Goal: Find contact information: Find contact information

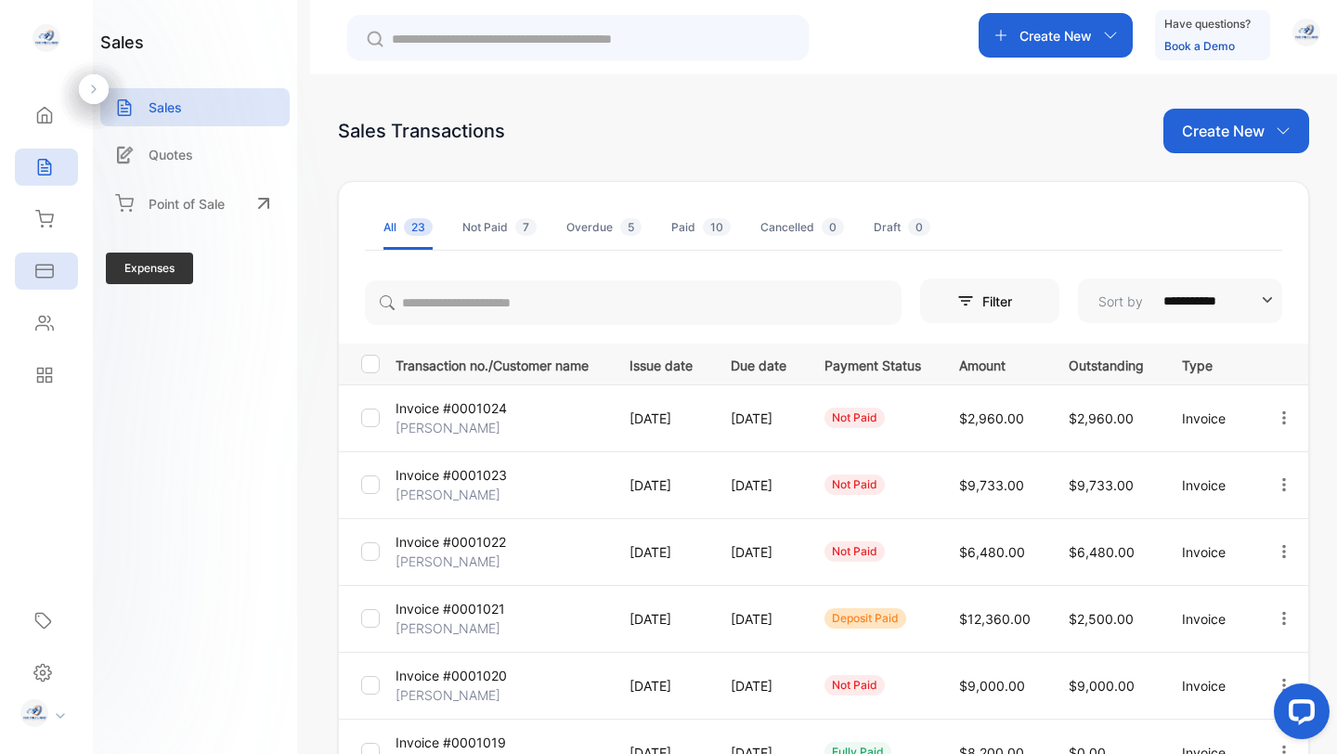
scroll to position [84, 0]
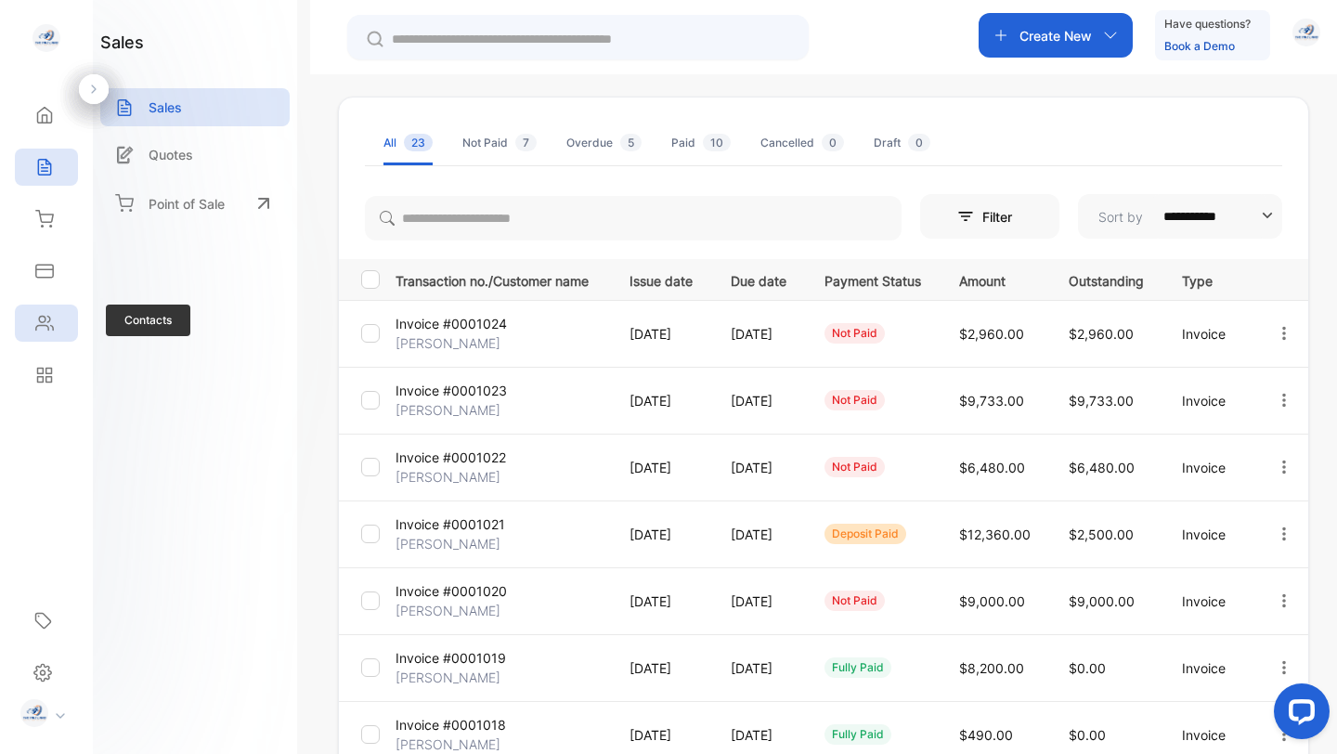
click at [40, 322] on icon at bounding box center [44, 323] width 19 height 19
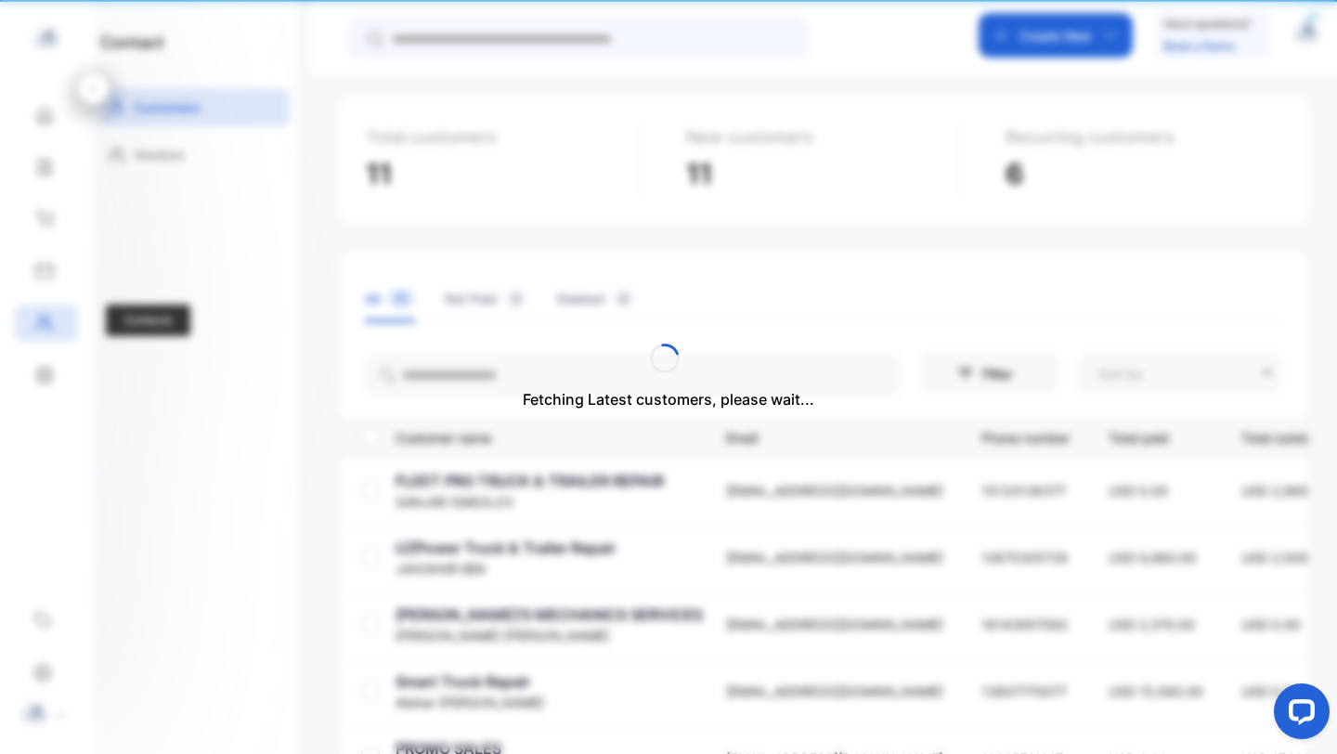
type input "**********"
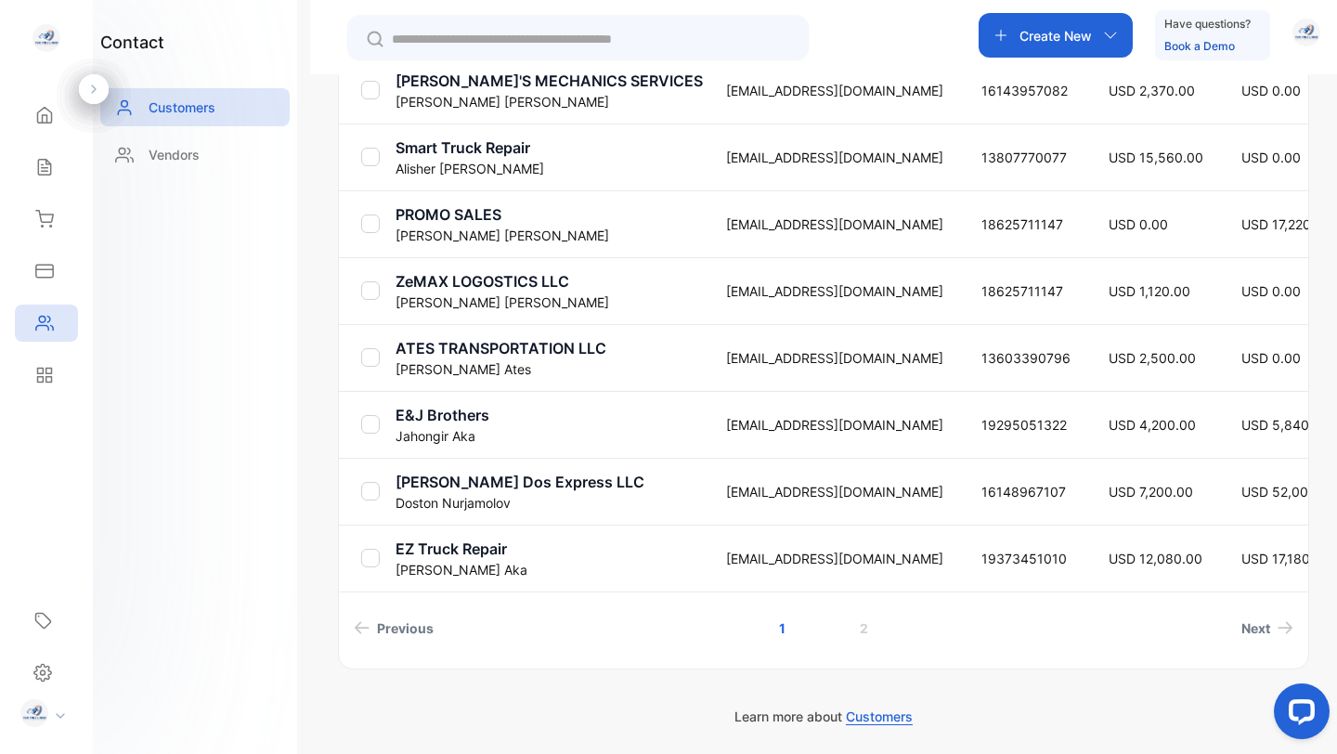
scroll to position [619, 0]
click at [863, 628] on link "2" at bounding box center [863, 627] width 53 height 34
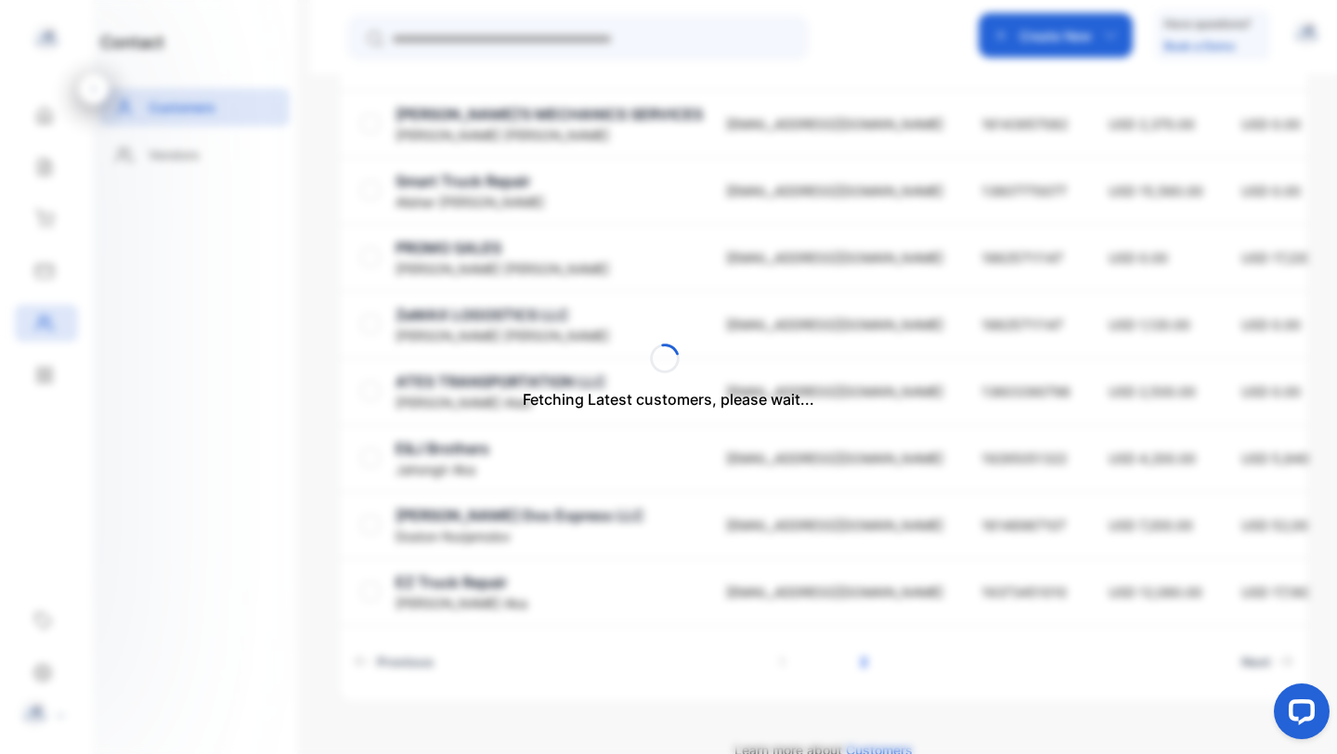
scroll to position [18, 0]
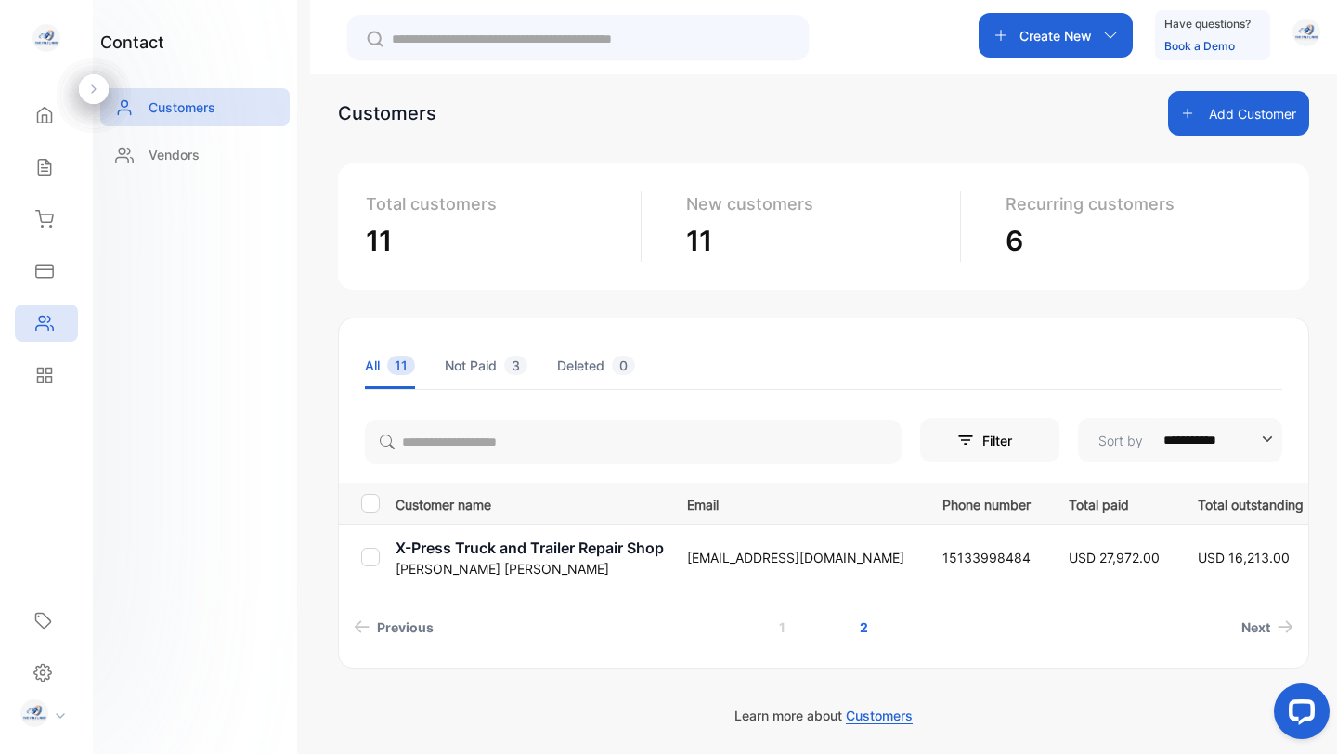
click at [470, 544] on p "X-Press Truck and Trailer Repair Shop" at bounding box center [530, 548] width 268 height 22
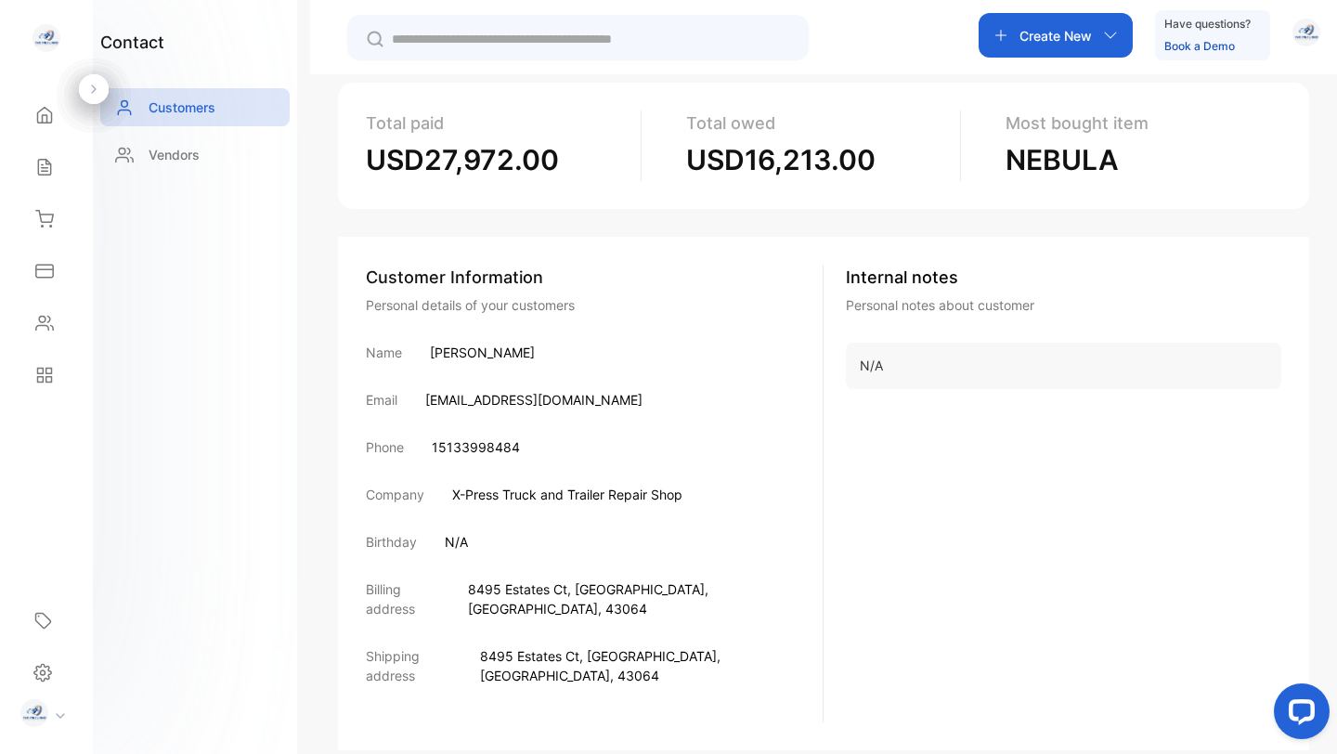
scroll to position [164, 0]
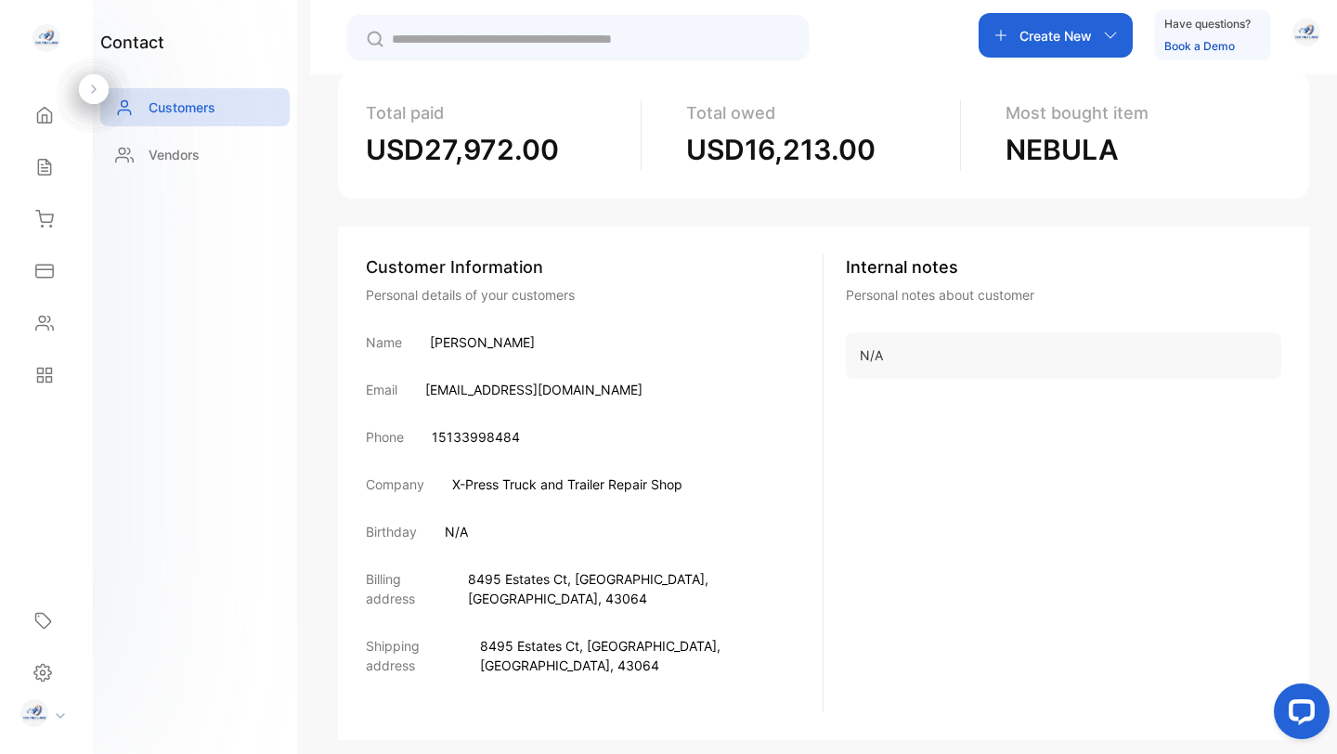
click at [551, 485] on p "X-Press Truck and Trailer Repair Shop" at bounding box center [567, 483] width 230 height 19
copy p "X-Press Truck and Trailer Repair Shop"
click at [551, 579] on span "8495 Estates Ct" at bounding box center [517, 579] width 99 height 16
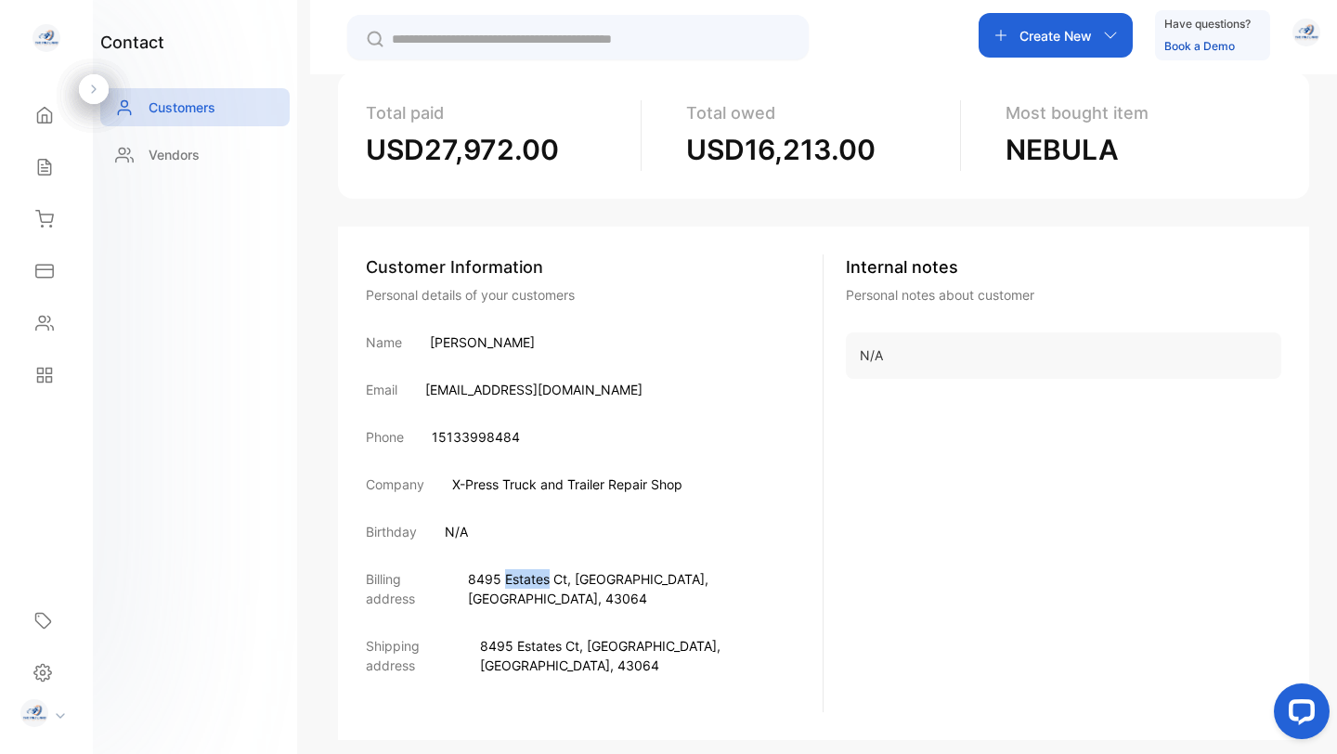
click at [551, 579] on span "8495 Estates Ct" at bounding box center [517, 579] width 99 height 16
copy p "[STREET_ADDRESS]"
click at [536, 482] on p "X-Press Truck and Trailer Repair Shop" at bounding box center [567, 483] width 230 height 19
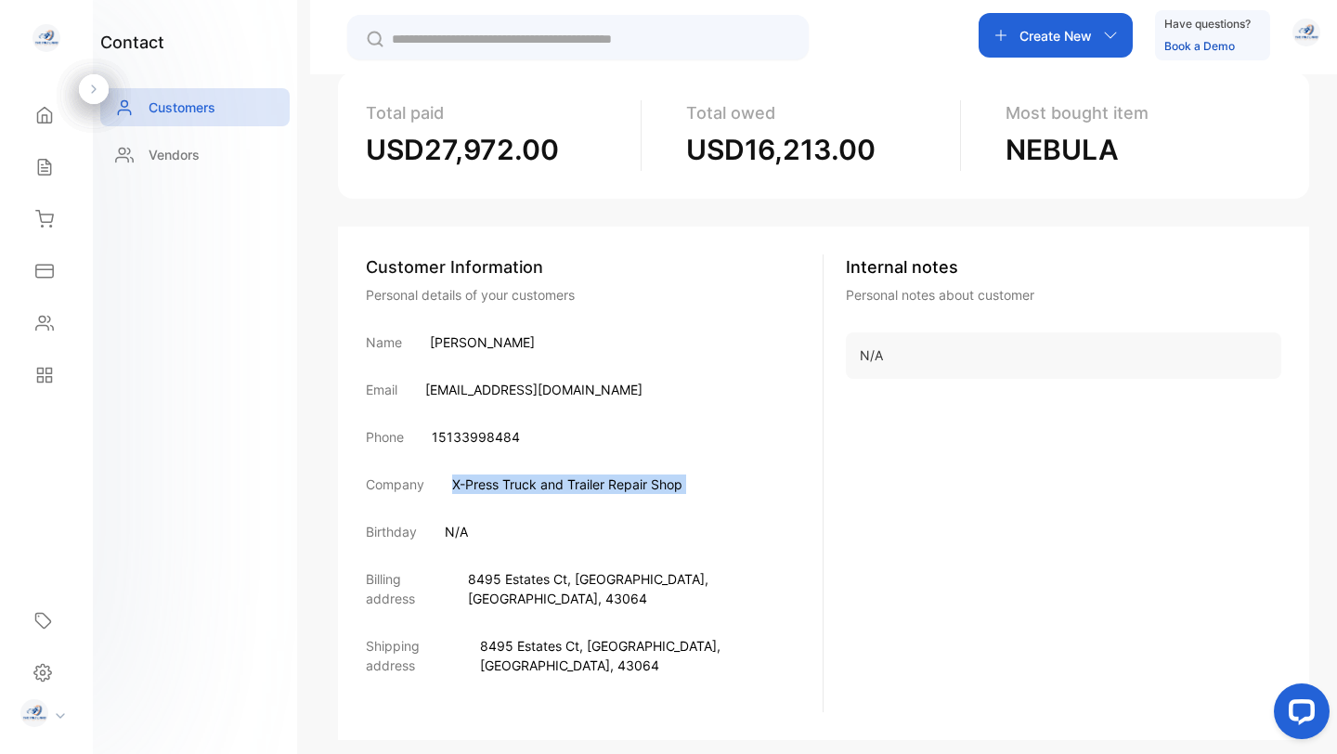
click at [536, 482] on p "X-Press Truck and Trailer Repair Shop" at bounding box center [567, 483] width 230 height 19
copy p "X-Press Truck and Trailer Repair Shop"
drag, startPoint x: 432, startPoint y: 437, endPoint x: 525, endPoint y: 439, distance: 92.9
click at [525, 439] on div "Phone [PHONE_NUMBER]" at bounding box center [594, 436] width 457 height 19
copy p "15133998484"
